Goal: Information Seeking & Learning: Learn about a topic

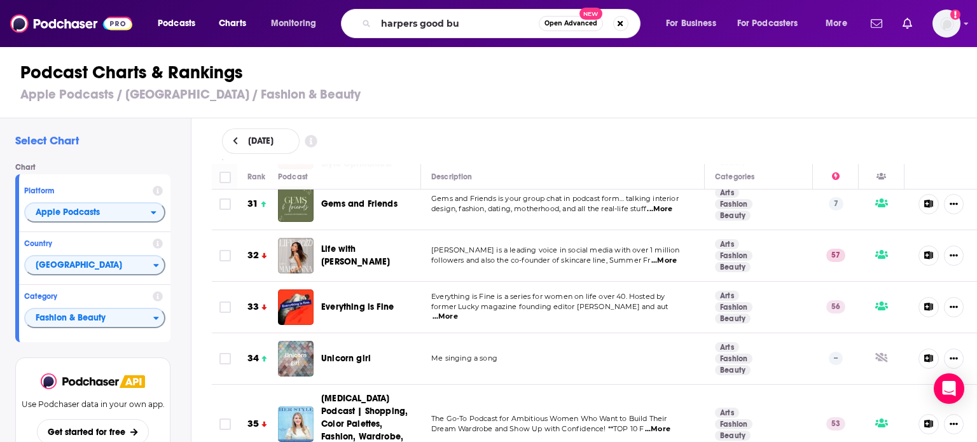
type input "harpers good buy"
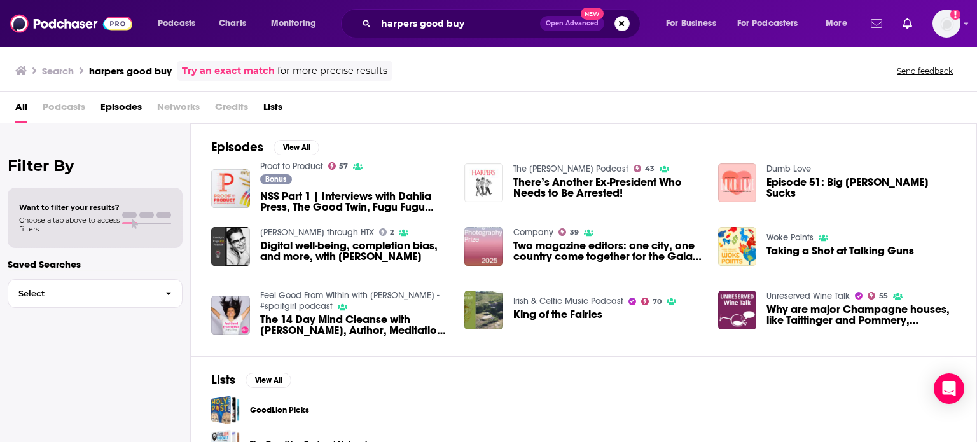
click at [54, 104] on span "Podcasts" at bounding box center [64, 110] width 43 height 26
click at [61, 109] on span "Podcasts" at bounding box center [64, 110] width 43 height 26
click at [71, 106] on span "Podcasts" at bounding box center [64, 110] width 43 height 26
click at [176, 22] on span "Podcasts" at bounding box center [177, 24] width 38 height 18
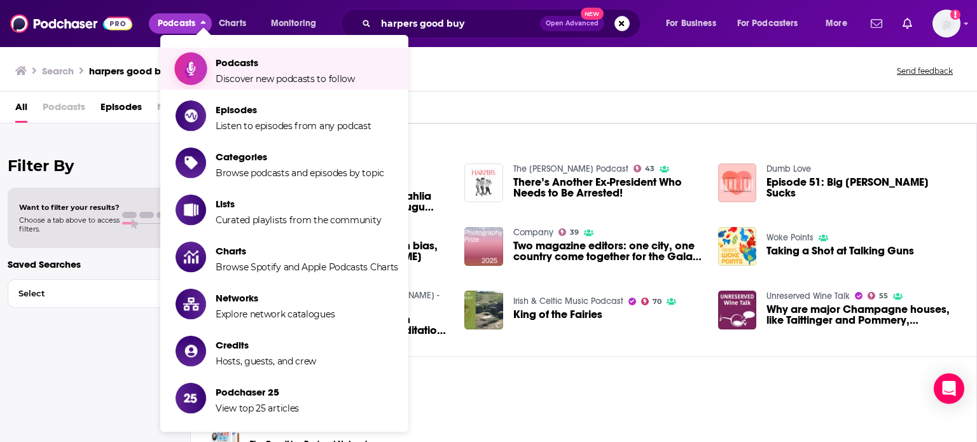
click at [222, 73] on span "Discover new podcasts to follow" at bounding box center [285, 78] width 139 height 11
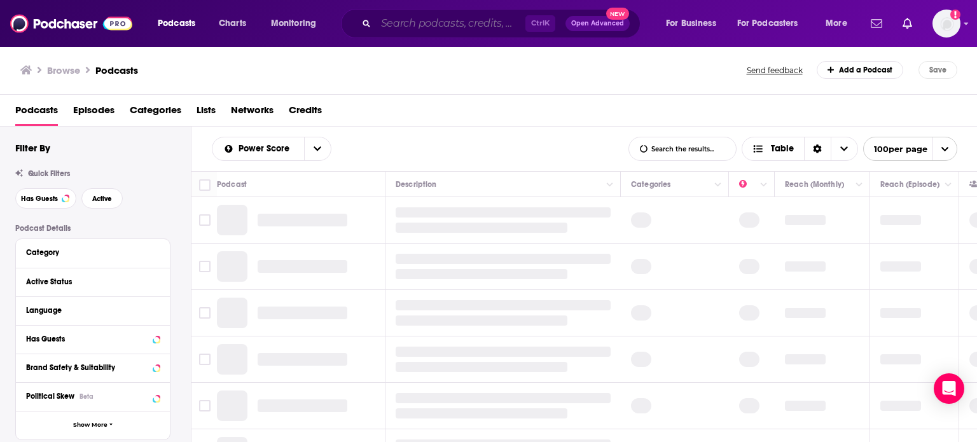
click at [442, 18] on input "Search podcasts, credits, & more..." at bounding box center [451, 23] width 150 height 20
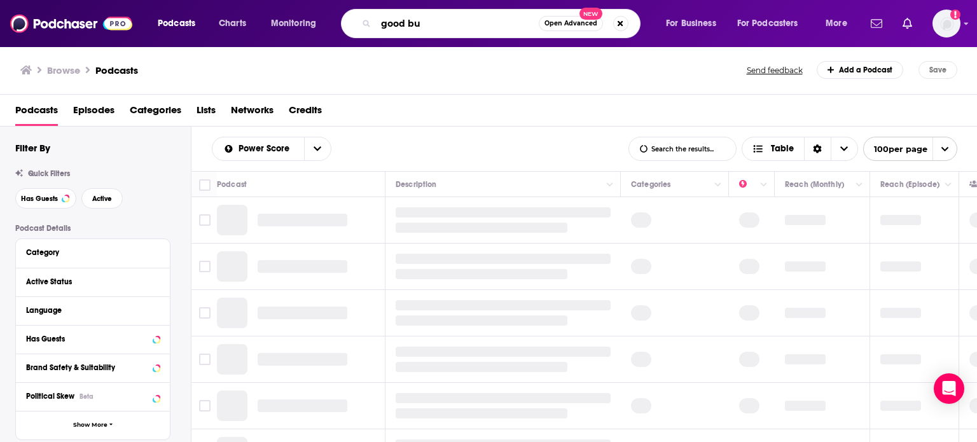
type input "good buy"
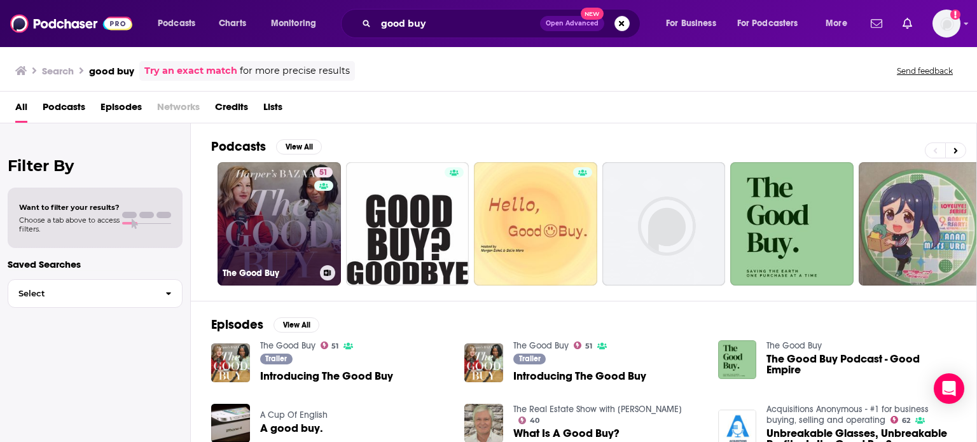
click at [248, 257] on link "51 The Good Buy" at bounding box center [279, 223] width 123 height 123
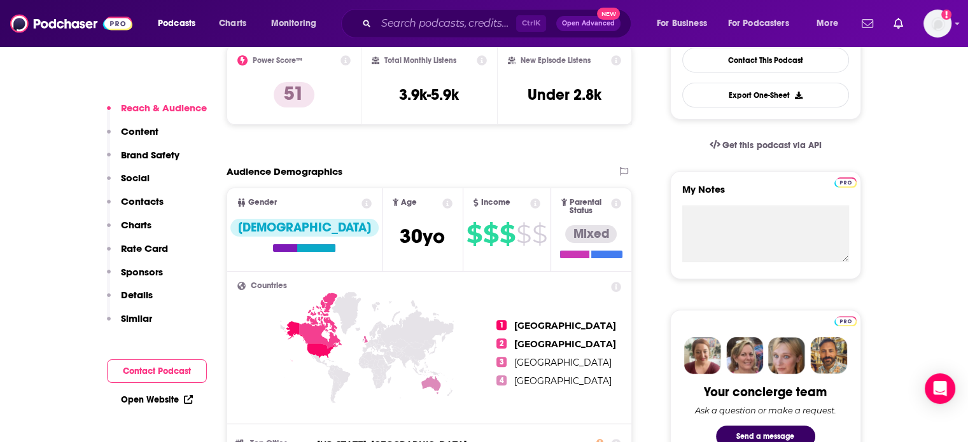
scroll to position [308, 0]
